Goal: Task Accomplishment & Management: Manage account settings

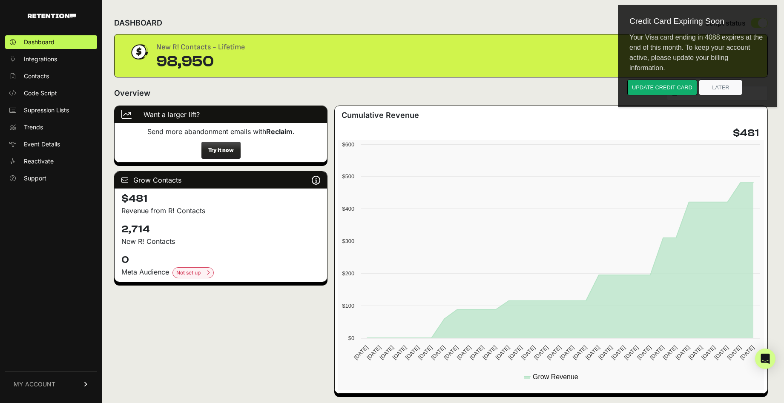
click at [52, 380] on span "MY ACCOUNT" at bounding box center [35, 384] width 42 height 9
click at [57, 307] on span "Account Details" at bounding box center [46, 305] width 44 height 9
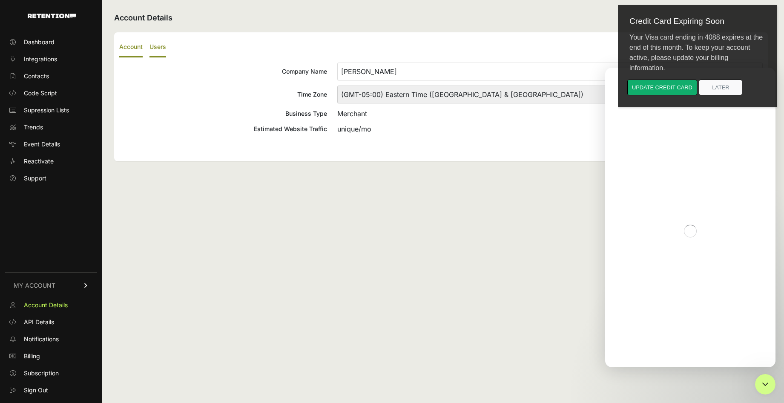
click at [156, 44] on label "Users" at bounding box center [157, 47] width 17 height 20
click at [0, 0] on input "Users" at bounding box center [0, 0] width 0 height 0
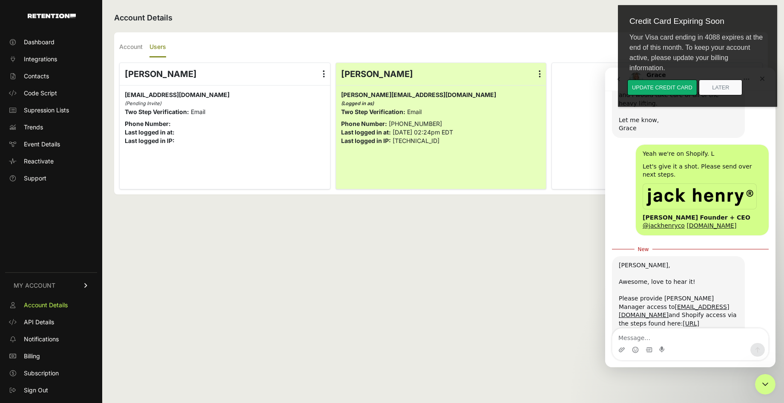
scroll to position [1007, 0]
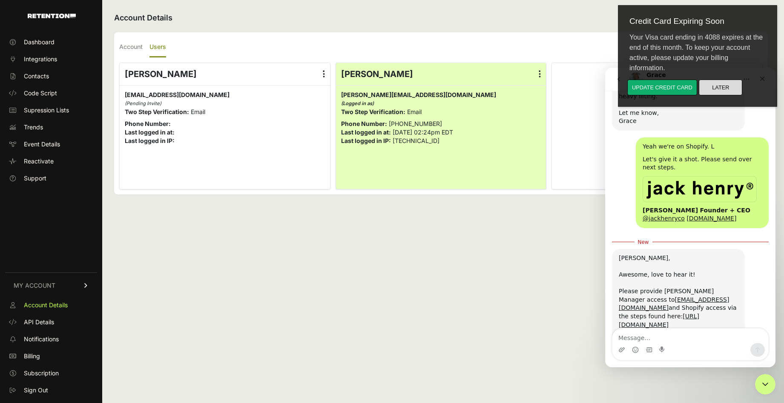
click at [720, 89] on button "Later" at bounding box center [720, 88] width 43 height 16
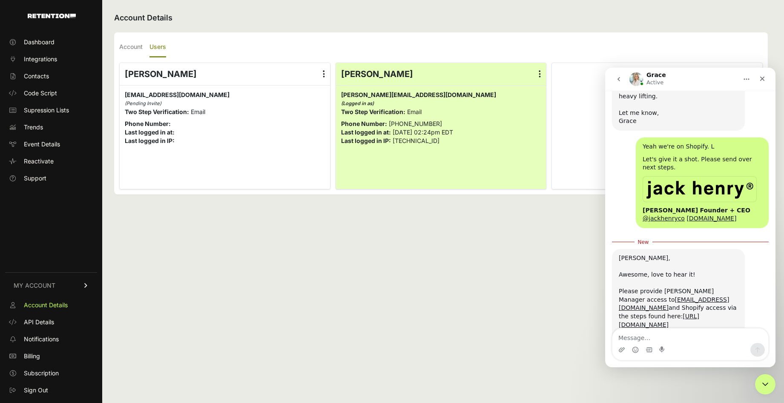
click at [456, 31] on div "Account Details Account Users Company Name [PERSON_NAME] Time Zone (GMT-10:00) …" at bounding box center [440, 201] width 677 height 403
drag, startPoint x: 772, startPoint y: 384, endPoint x: 1511, endPoint y: 730, distance: 815.6
click at [774, 384] on div "Close Intercom Messenger" at bounding box center [764, 383] width 20 height 20
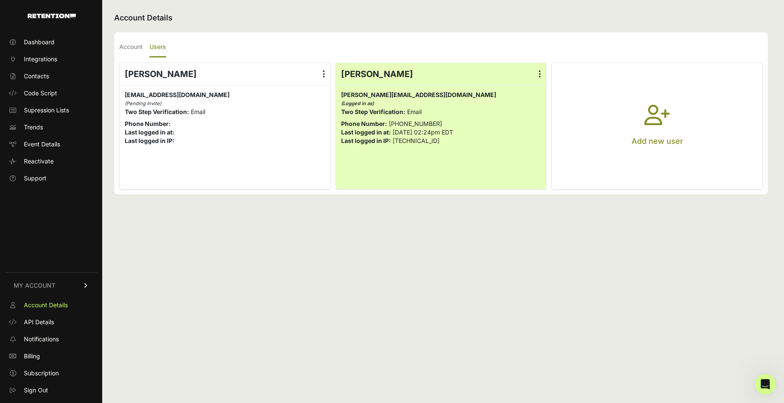
scroll to position [0, 0]
click at [680, 148] on button "Add new user" at bounding box center [657, 126] width 210 height 126
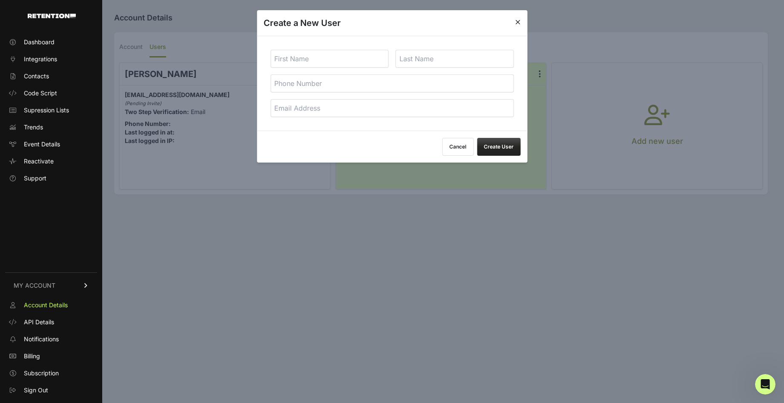
scroll to position [993, 0]
click at [337, 103] on input "email" at bounding box center [391, 108] width 243 height 18
paste input "[EMAIL_ADDRESS][DOMAIN_NAME]"
type input "[EMAIL_ADDRESS][DOMAIN_NAME]"
click at [311, 59] on input "text" at bounding box center [329, 59] width 118 height 18
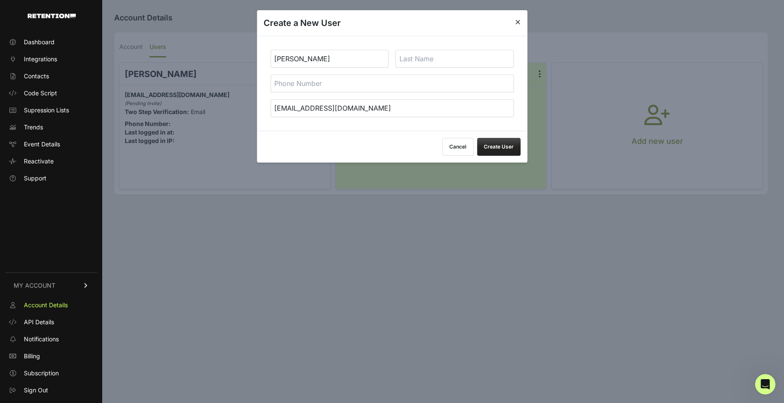
type input "[PERSON_NAME]"
type input "Well Copy"
click at [506, 149] on button "Create User" at bounding box center [498, 147] width 43 height 18
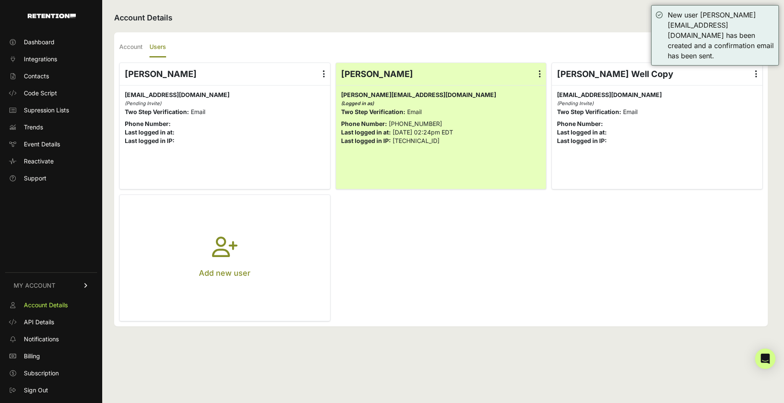
click at [199, 303] on button "Add new user" at bounding box center [225, 258] width 210 height 126
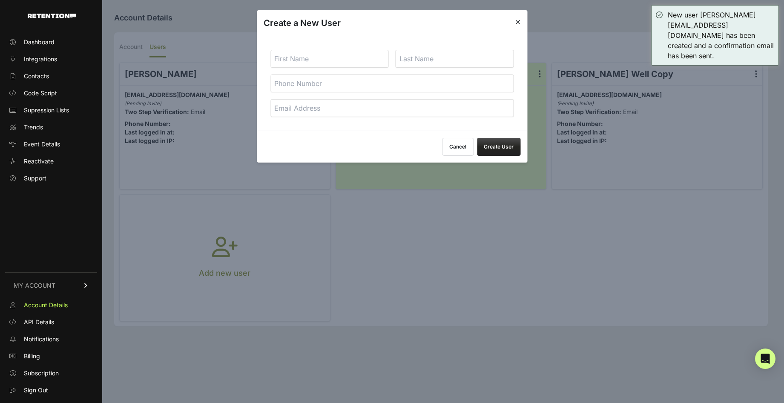
click at [311, 108] on input "email" at bounding box center [391, 108] width 243 height 18
paste input "alex@wellcopy.net"
type input "alex@wellcopy.net"
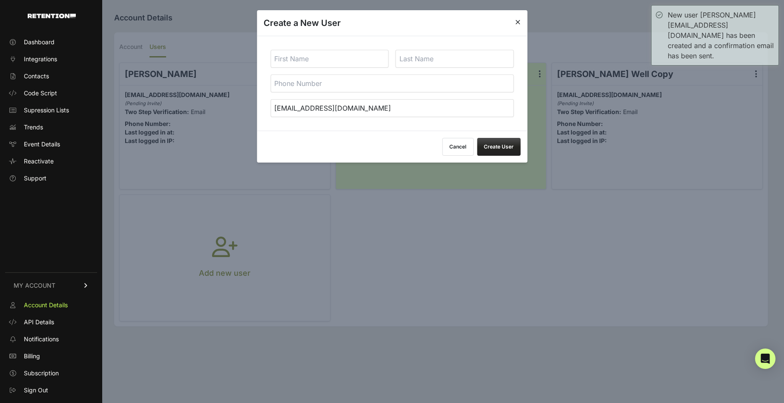
click at [318, 59] on input "text" at bounding box center [329, 59] width 118 height 18
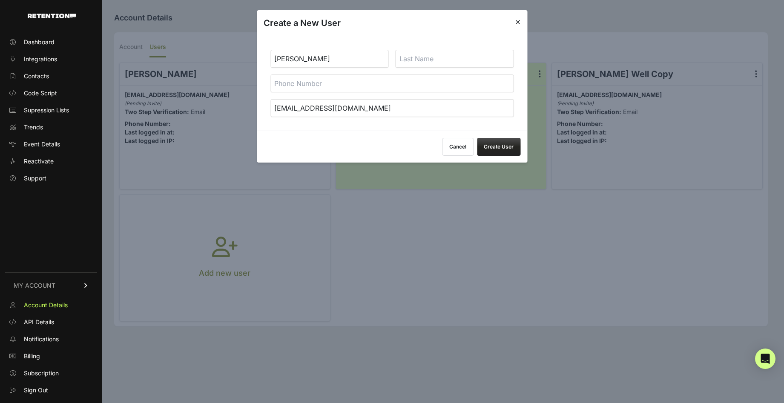
type input "Alex"
type input "Well Copy"
click at [477, 138] on button "Create User" at bounding box center [498, 147] width 43 height 18
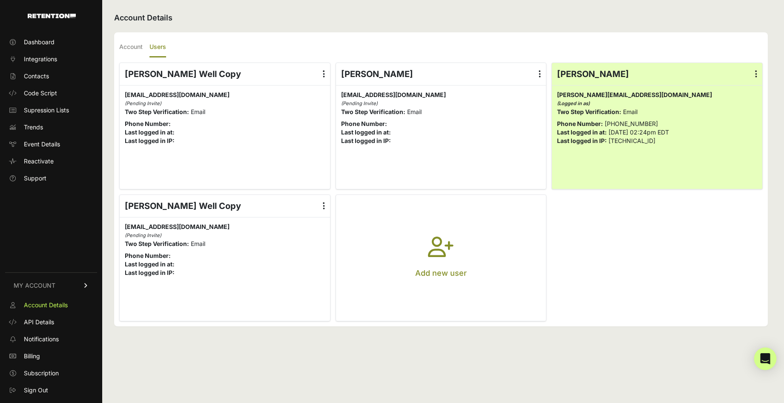
click at [766, 361] on icon "Open Intercom Messenger" at bounding box center [765, 358] width 11 height 11
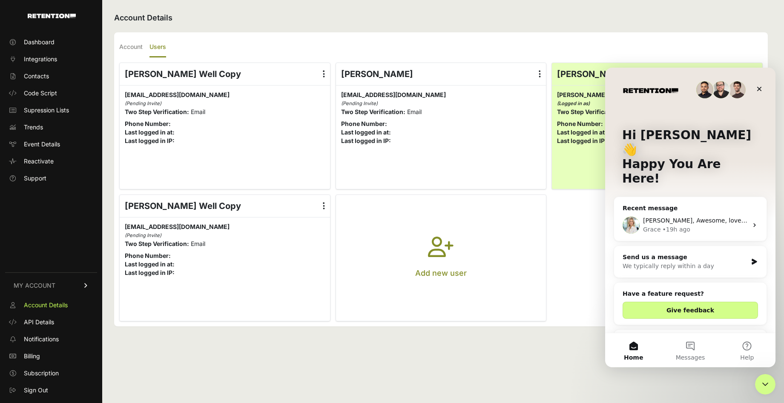
click at [732, 209] on div "Kyle, Awesome, love to hear it! Please provide Klaviyo Manager access to grace@…" at bounding box center [690, 225] width 152 height 32
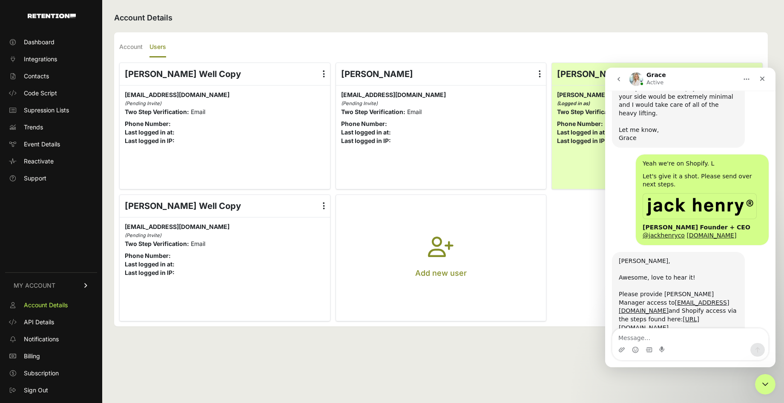
scroll to position [993, 0]
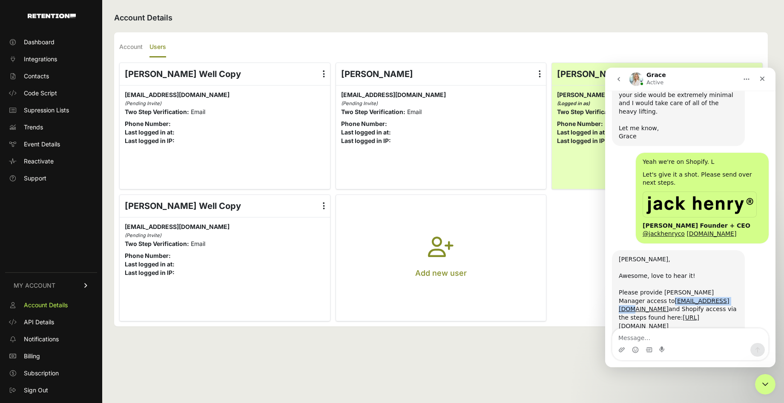
drag, startPoint x: 670, startPoint y: 244, endPoint x: 620, endPoint y: 247, distance: 49.9
click at [619, 255] on div "Kyle, Awesome, love to hear it! Please provide Klaviyo Manager access to grace@…" at bounding box center [678, 305] width 119 height 100
copy link "[EMAIL_ADDRESS][DOMAIN_NAME]"
click at [659, 339] on textarea "Message…" at bounding box center [690, 336] width 156 height 14
type textarea "Just added you!"
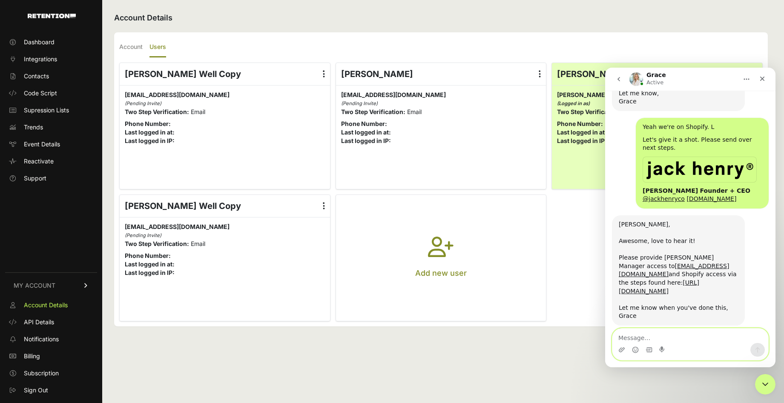
scroll to position [1041, 0]
